Goal: Navigation & Orientation: Understand site structure

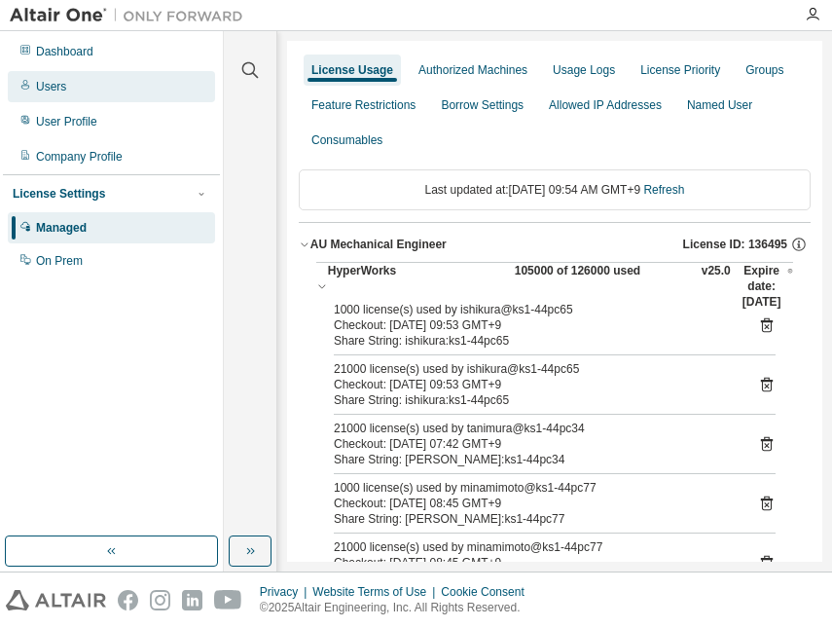
drag, startPoint x: 0, startPoint y: 0, endPoint x: 72, endPoint y: 78, distance: 106.0
click at [56, 53] on div "Dashboard" at bounding box center [64, 52] width 57 height 16
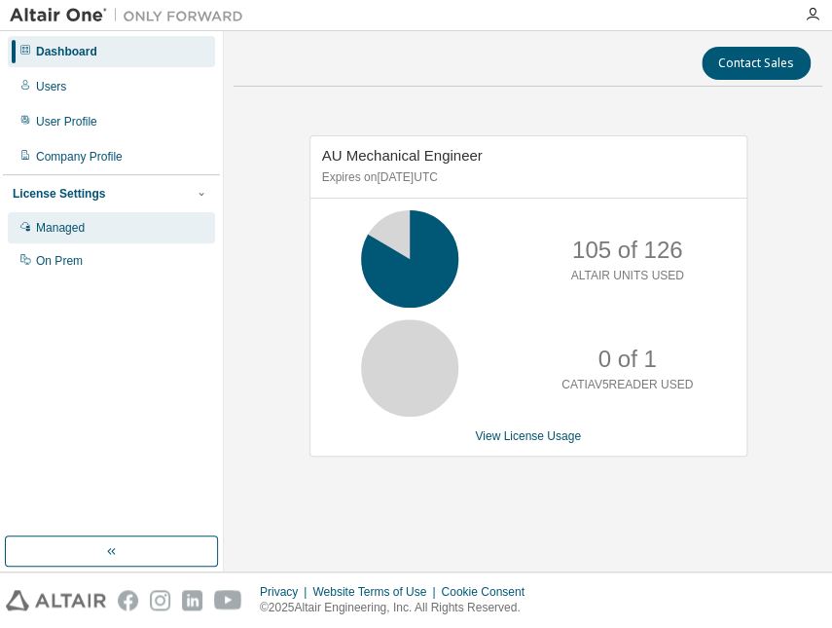
click at [75, 225] on div "Managed" at bounding box center [60, 228] width 49 height 16
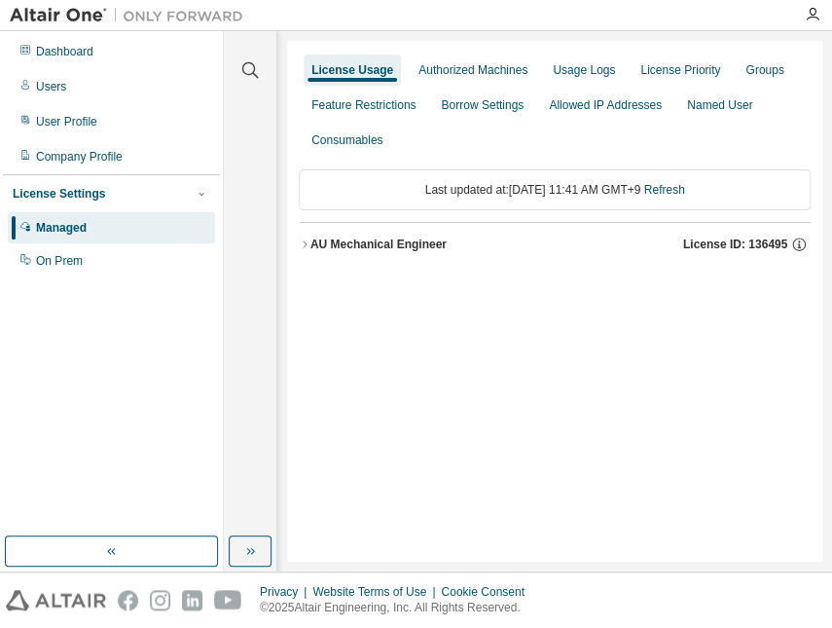
click at [370, 253] on button "AU Mechanical Engineer License ID: 136495" at bounding box center [555, 244] width 512 height 43
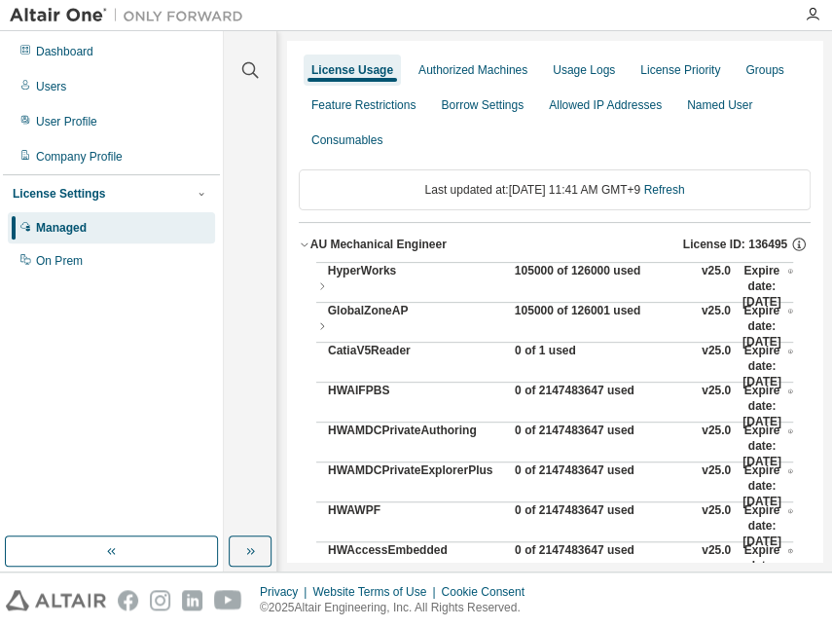
click at [535, 275] on div "105000 of 126000 used" at bounding box center [602, 286] width 175 height 47
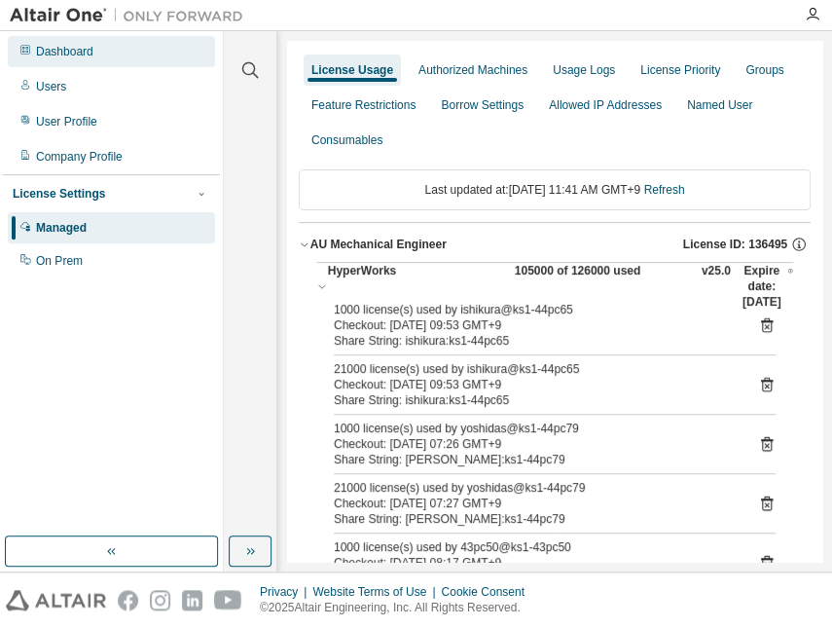
click at [47, 52] on div "Dashboard" at bounding box center [64, 52] width 57 height 16
